Goal: Find specific page/section: Find specific page/section

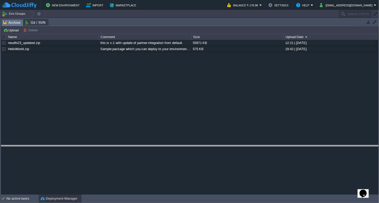
drag, startPoint x: 96, startPoint y: 21, endPoint x: 80, endPoint y: 148, distance: 127.6
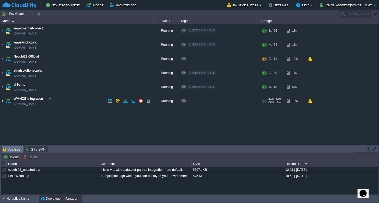
click at [2, 100] on img at bounding box center [2, 101] width 4 height 14
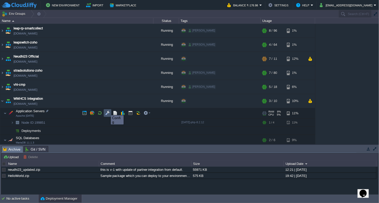
click at [107, 111] on button "button" at bounding box center [107, 113] width 5 height 5
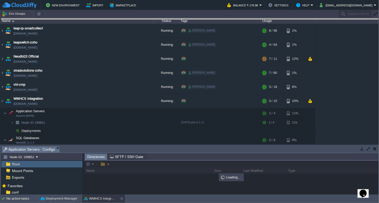
drag, startPoint x: 168, startPoint y: 151, endPoint x: 188, endPoint y: 22, distance: 130.9
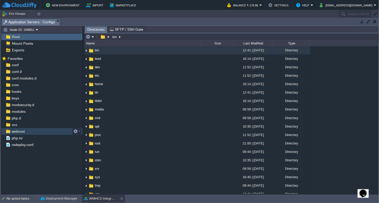
click at [22, 130] on span "webroot" at bounding box center [18, 131] width 15 height 5
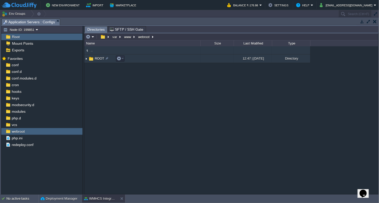
click at [100, 58] on span "ROOT" at bounding box center [99, 58] width 11 height 4
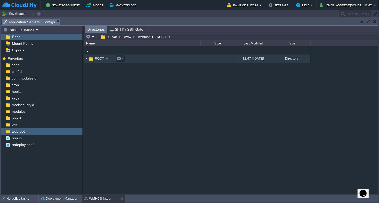
click at [100, 58] on span "ROOT" at bounding box center [99, 58] width 11 height 4
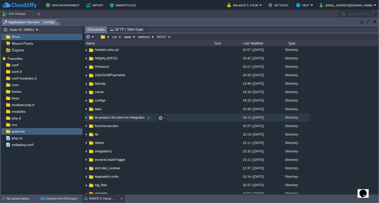
scroll to position [28, 0]
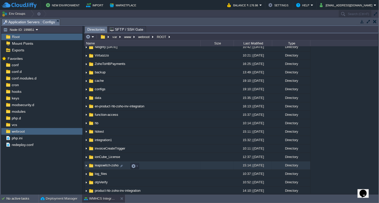
click at [111, 166] on span "leapswitch-zoho" at bounding box center [106, 165] width 25 height 4
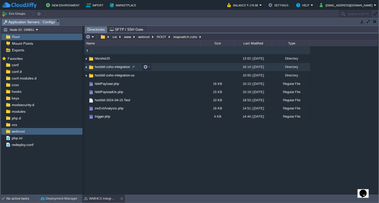
click at [113, 69] on span "hostbill-zoho-integration" at bounding box center [112, 67] width 37 height 4
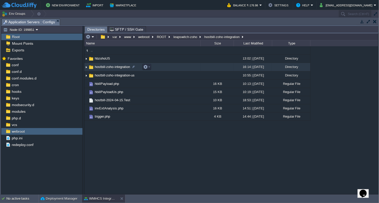
click at [113, 69] on span "hostbill-zoho-integration" at bounding box center [112, 67] width 37 height 4
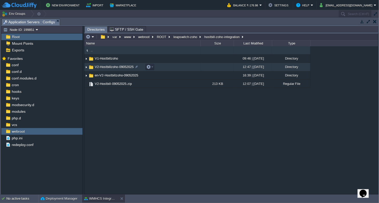
click at [113, 69] on span "V2-Hostbillzoho-09052025" at bounding box center [114, 67] width 40 height 4
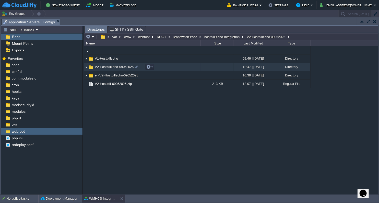
click at [113, 69] on span "V2-Hostbillzoho-09052025" at bounding box center [114, 67] width 40 height 4
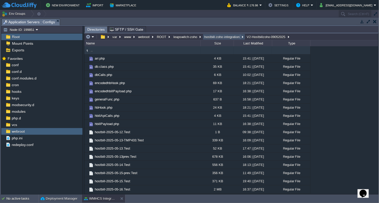
click at [214, 38] on button "hostbill-zoho-integration" at bounding box center [222, 36] width 37 height 5
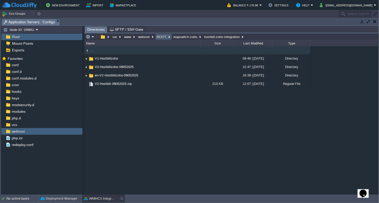
click at [162, 37] on button "ROOT" at bounding box center [161, 36] width 11 height 5
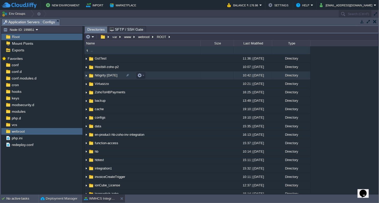
click at [114, 76] on span "Nitigrity [DATE]" at bounding box center [106, 75] width 25 height 4
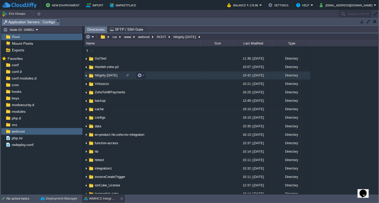
click at [114, 76] on span "Nitigrity [DATE]" at bounding box center [106, 75] width 25 height 4
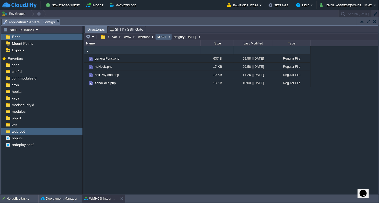
click at [164, 39] on button "ROOT" at bounding box center [161, 36] width 11 height 5
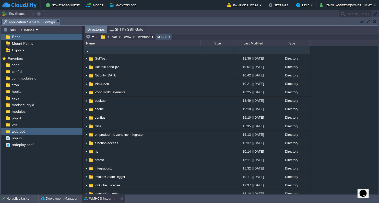
click at [158, 37] on button "ROOT" at bounding box center [161, 36] width 11 height 5
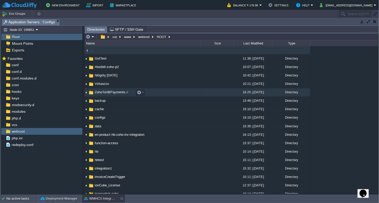
click at [108, 93] on span "ZohoToHBPayments" at bounding box center [110, 92] width 32 height 4
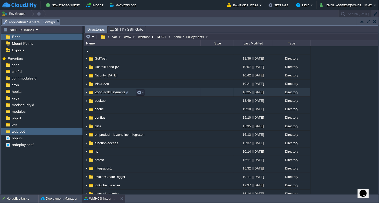
click at [108, 93] on span "ZohoToHBPayments" at bounding box center [110, 92] width 32 height 4
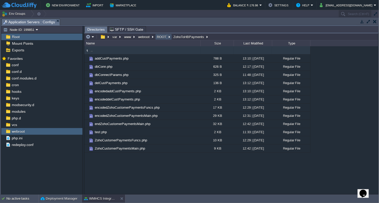
click at [161, 37] on button "ROOT" at bounding box center [161, 36] width 11 height 5
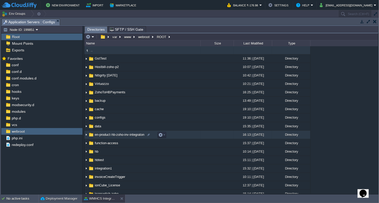
click at [127, 136] on span "en-product-hb-zoho-inv-integraton" at bounding box center [119, 134] width 51 height 4
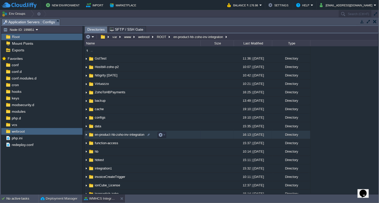
click at [127, 136] on span "en-product-hb-zoho-inv-integraton" at bounding box center [119, 134] width 51 height 4
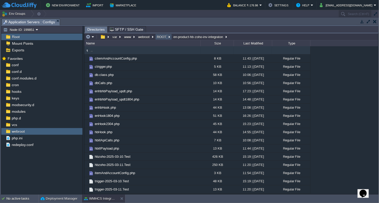
click at [159, 35] on button "ROOT" at bounding box center [161, 36] width 11 height 5
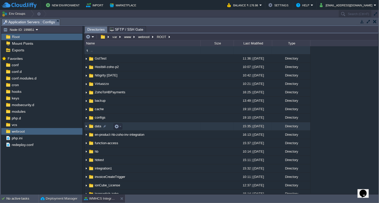
scroll to position [57, 0]
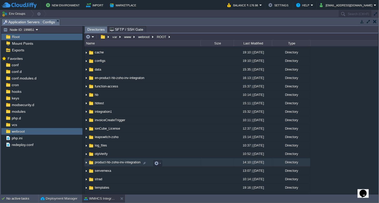
click at [126, 166] on td "product-hb-zoho-inv-integration" at bounding box center [142, 162] width 116 height 8
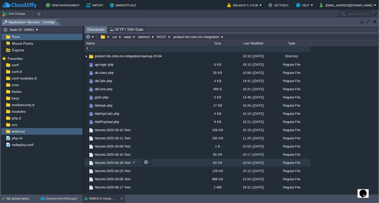
scroll to position [0, 0]
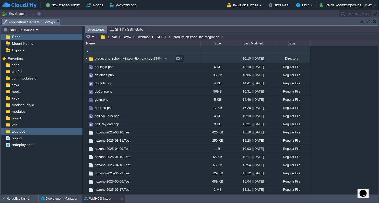
click at [138, 60] on span "product-hb-zoho-inv-integration-backup-23-04" at bounding box center [128, 58] width 68 height 4
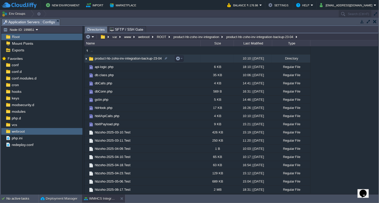
click at [138, 60] on span "product-hb-zoho-inv-integration-backup-23-04" at bounding box center [128, 58] width 68 height 4
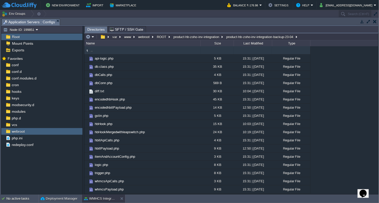
type input "/var/www/webroot/ROOT/product-hb-zoho-inv-integration/product-hb-zoho-inv-integ…"
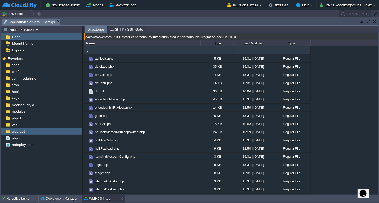
click at [306, 39] on input "/var/www/webroot/ROOT/product-hb-zoho-inv-integration/product-hb-zoho-inv-integ…" at bounding box center [231, 36] width 294 height 7
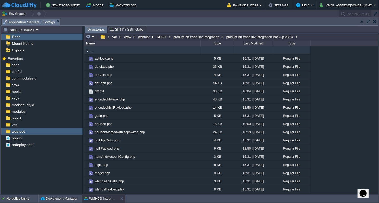
type input "/var/www/webroot/ROOT/product-hb-zoho-inv-integration/product-hb-zoho-inv-integ…"
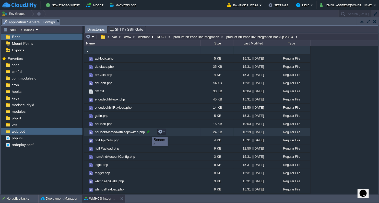
click at [148, 132] on div at bounding box center [148, 131] width 5 height 5
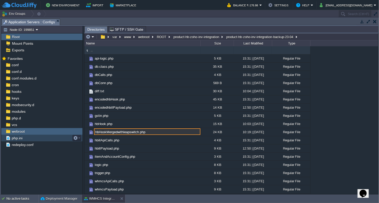
drag, startPoint x: 148, startPoint y: 132, endPoint x: 55, endPoint y: 136, distance: 93.0
click at [55, 136] on div "Node ID: 199851 Root Mount Points Exports Mark the most frequently used files a…" at bounding box center [189, 110] width 377 height 169
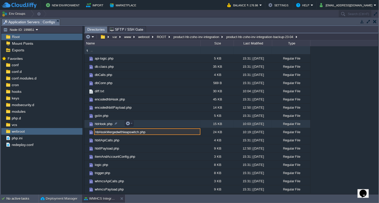
click at [201, 124] on div "15 KB" at bounding box center [216, 124] width 33 height 8
